Goal: Task Accomplishment & Management: Use online tool/utility

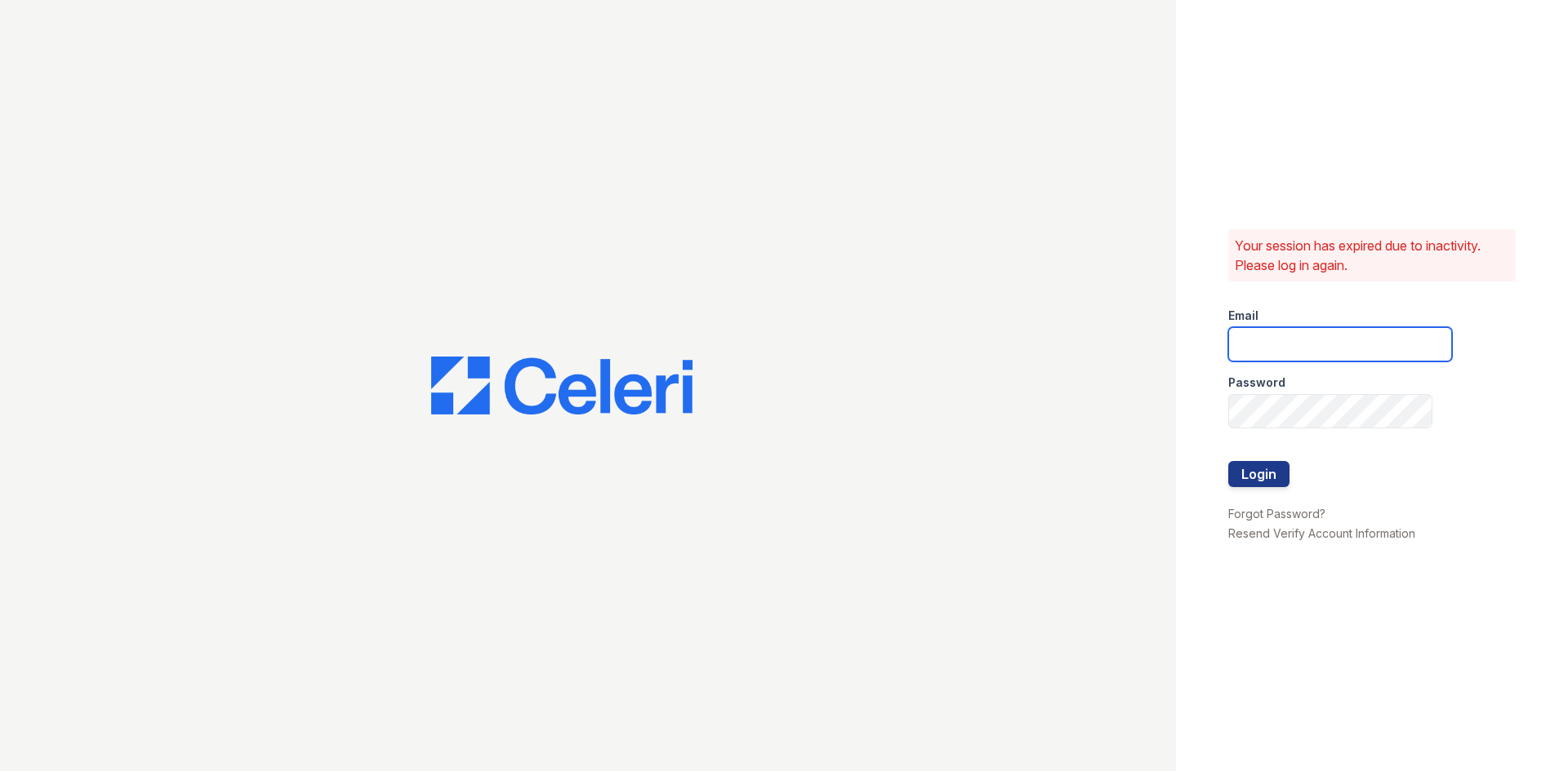
click at [1273, 342] on input "email" at bounding box center [1340, 344] width 224 height 34
type input "[DOMAIN_NAME][EMAIL_ADDRESS][DOMAIN_NAME]"
click at [1282, 475] on button "Login" at bounding box center [1259, 474] width 61 height 26
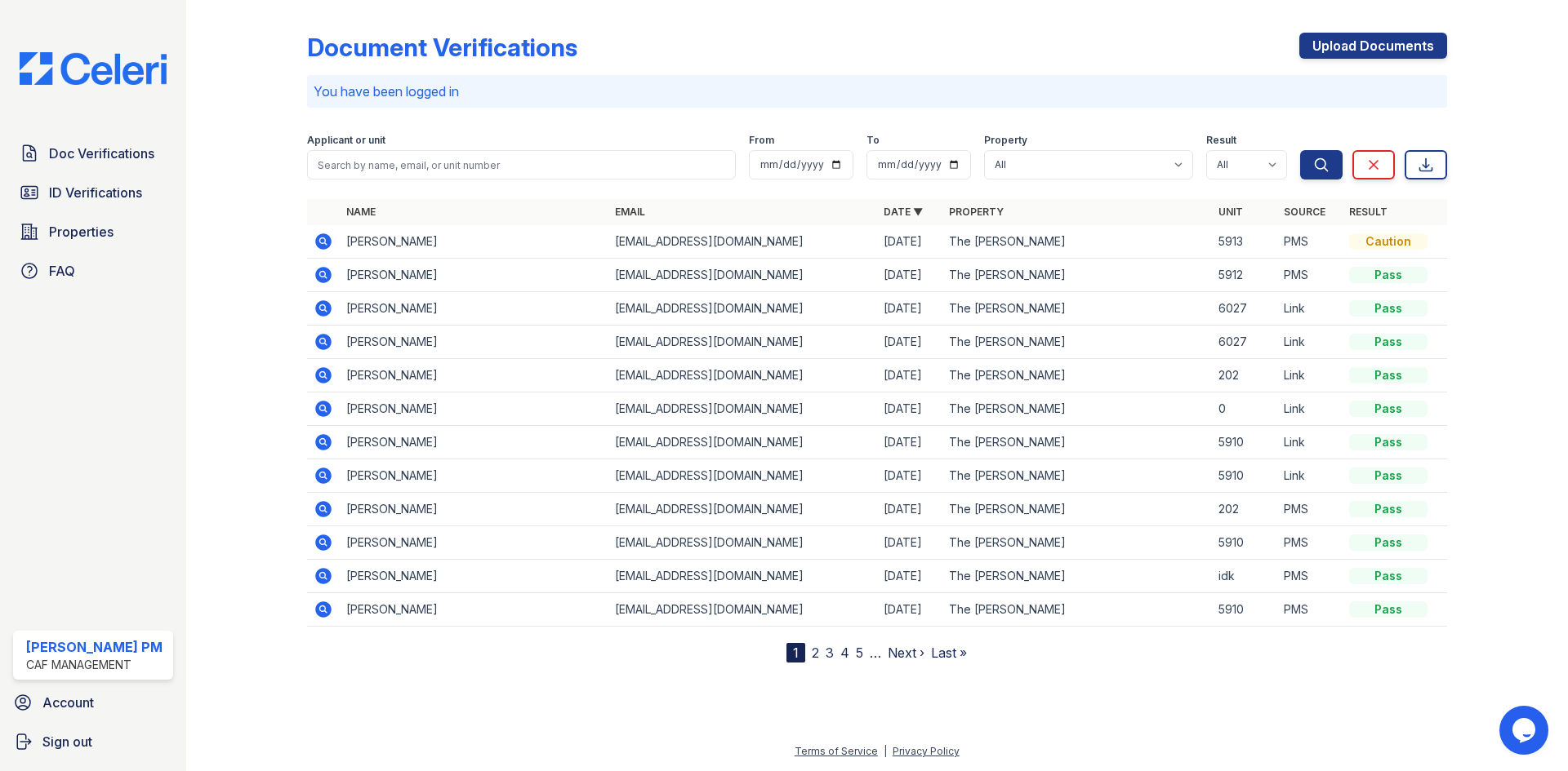
click at [320, 240] on icon at bounding box center [323, 241] width 19 height 19
